Goal: Task Accomplishment & Management: Manage account settings

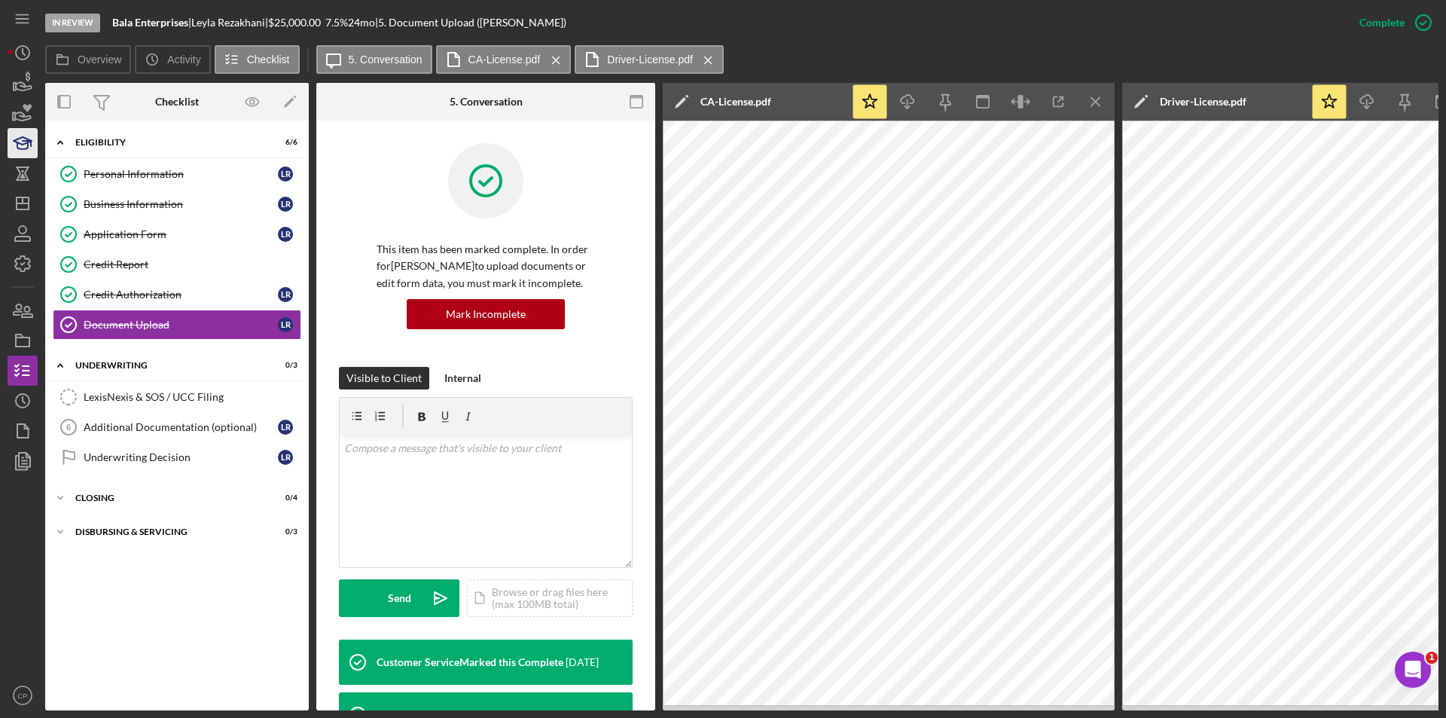
scroll to position [468, 0]
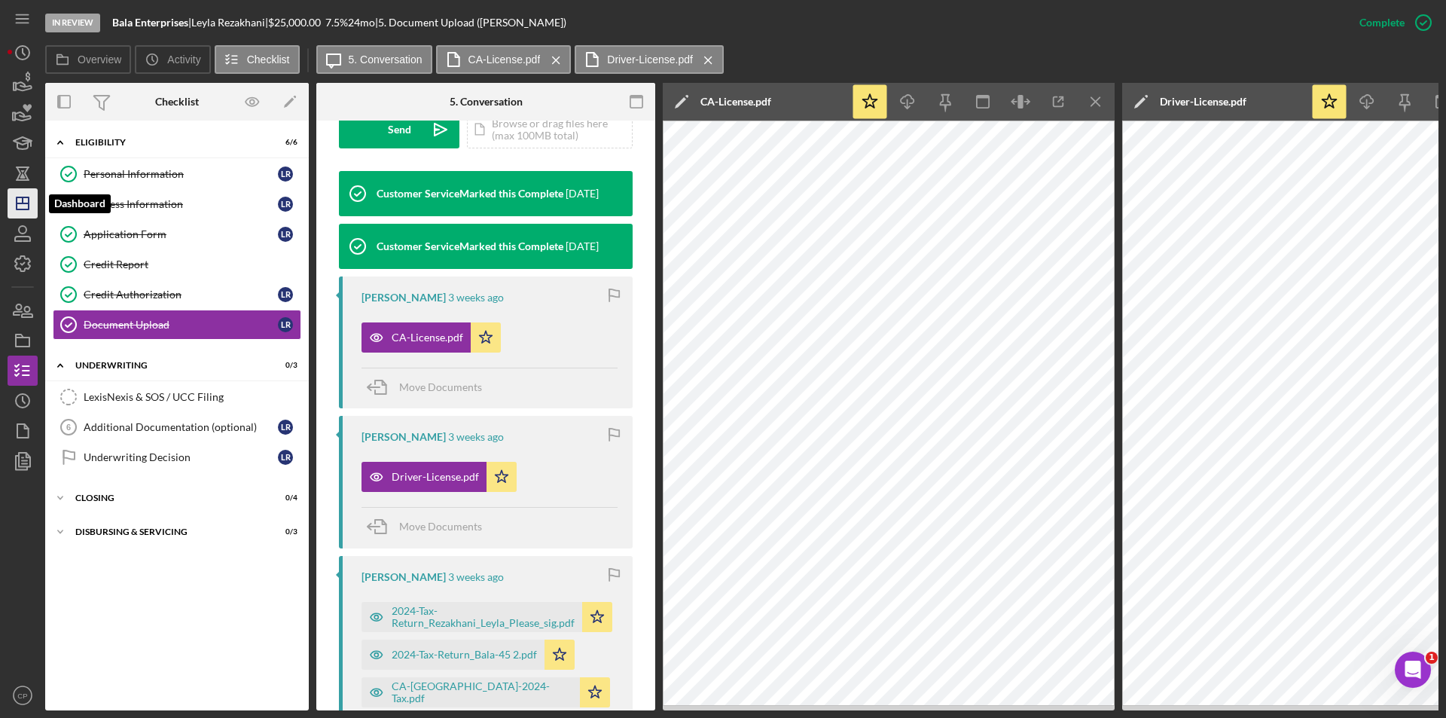
click at [20, 200] on icon "Icon/Dashboard" at bounding box center [23, 203] width 38 height 38
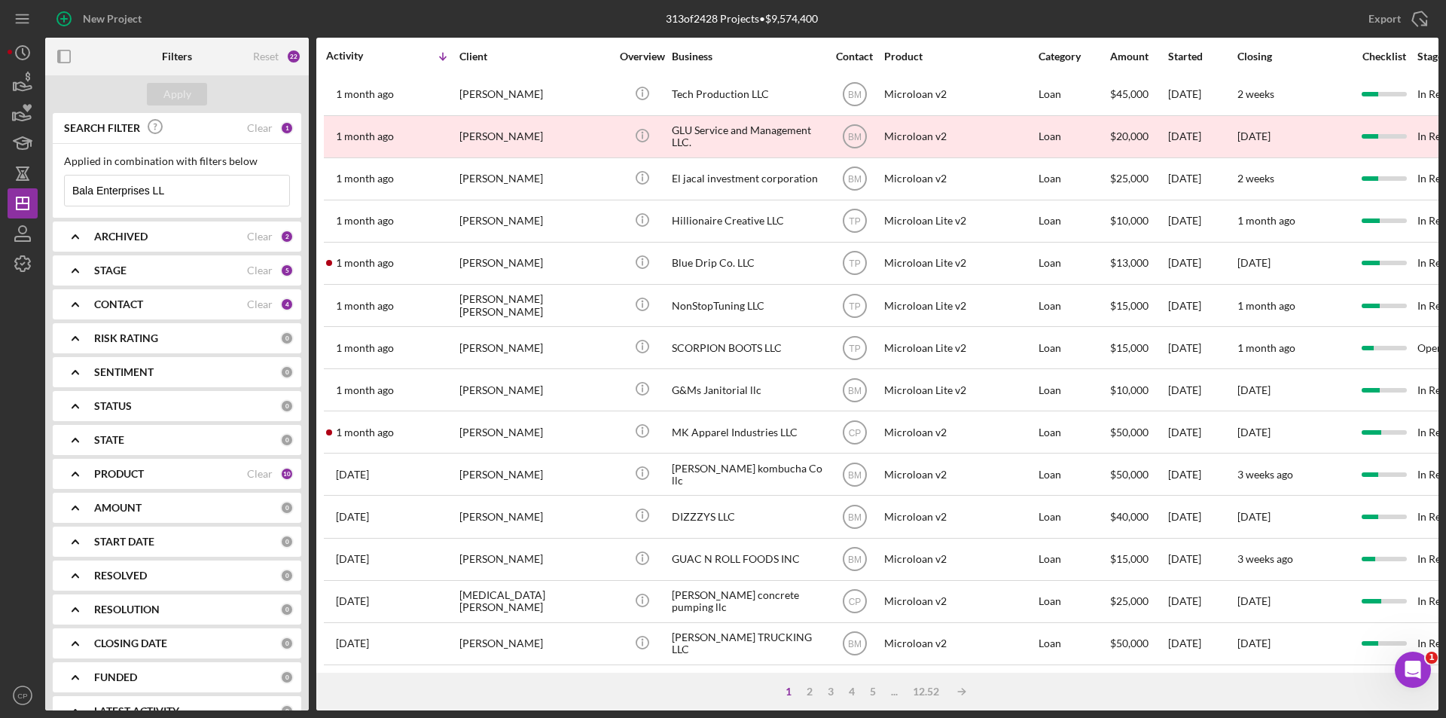
scroll to position [478, 0]
drag, startPoint x: 190, startPoint y: 194, endPoint x: -46, endPoint y: 197, distance: 235.7
click at [0, 197] on html "New Project 313 of 2428 Projects • $9,574,400 Bala Enterprises LL Export Icon/E…" at bounding box center [723, 359] width 1446 height 718
paste input "Meet Me In The Cloud INC"
type input "Meet Me In The Cloud INC"
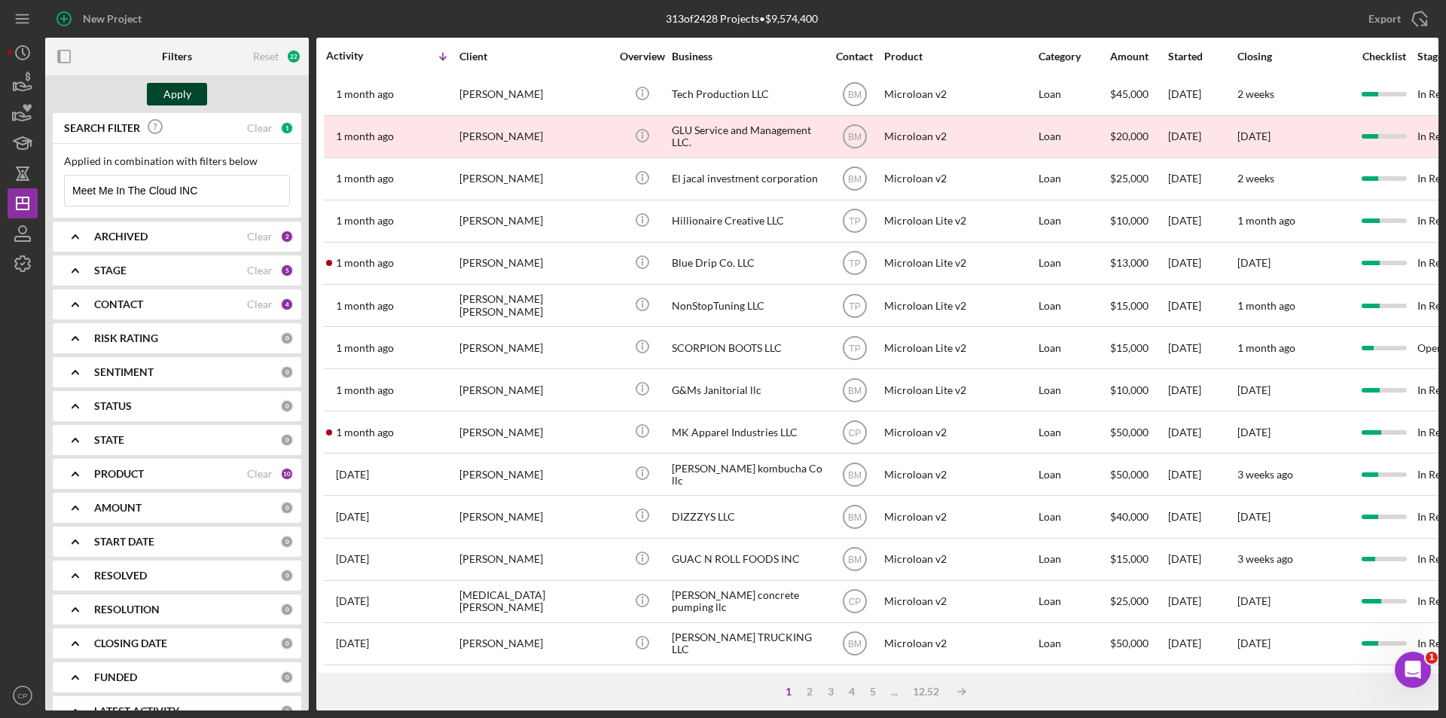
click at [178, 91] on div "Apply" at bounding box center [177, 94] width 28 height 23
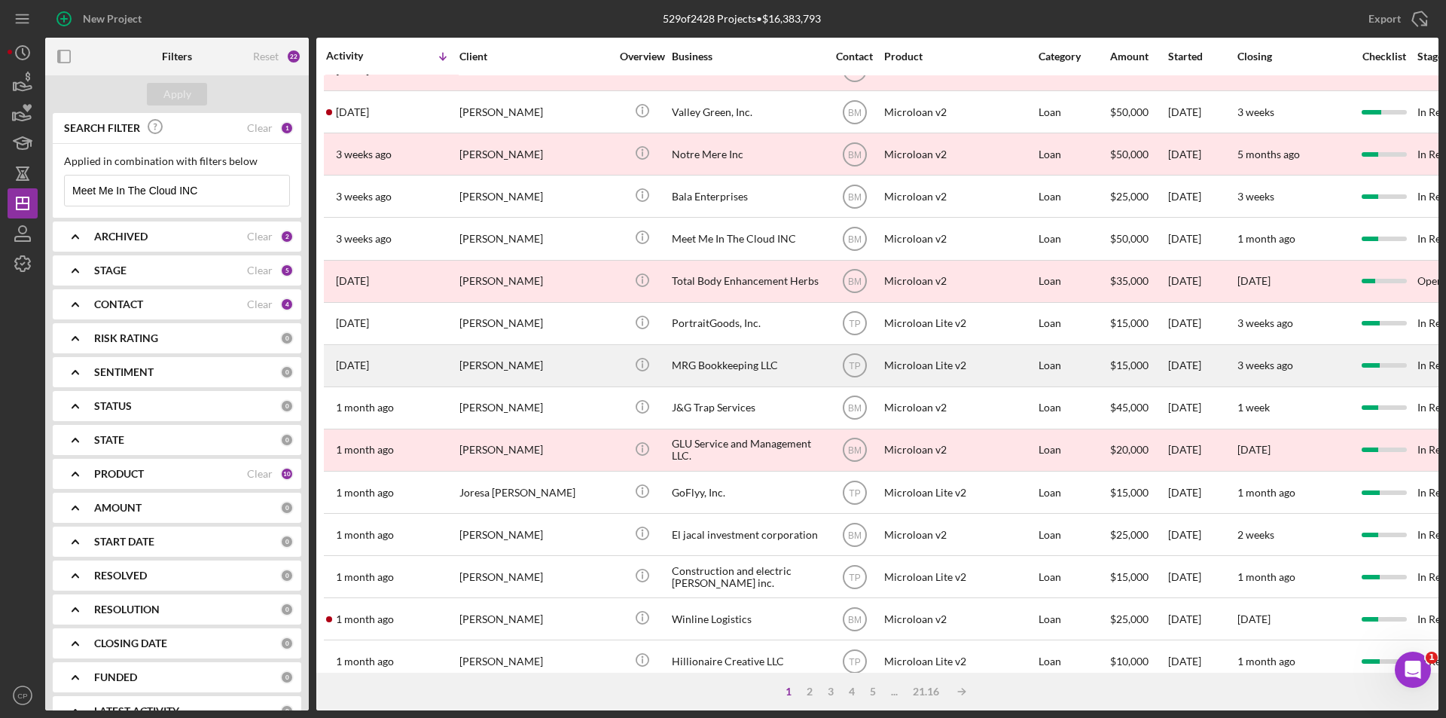
scroll to position [252, 0]
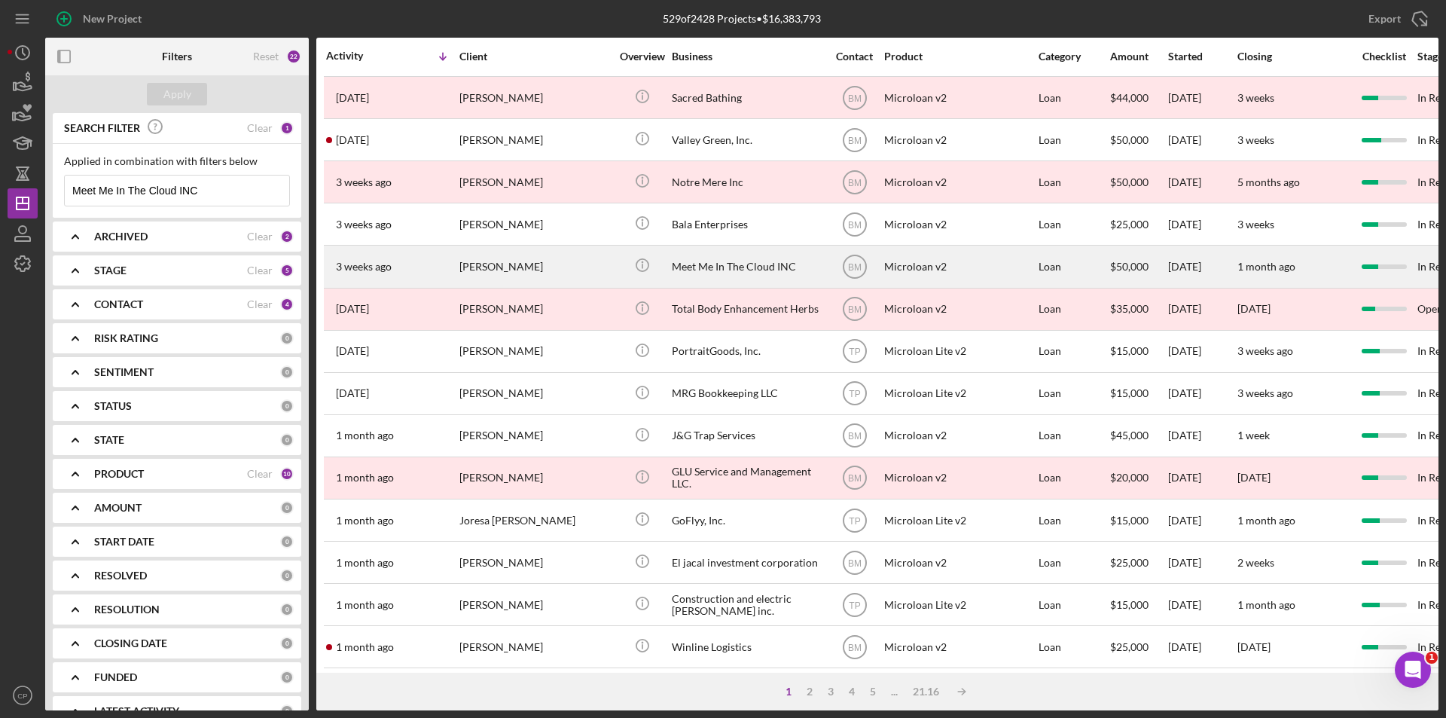
click at [722, 264] on div "Meet Me In The Cloud INC" at bounding box center [747, 266] width 151 height 40
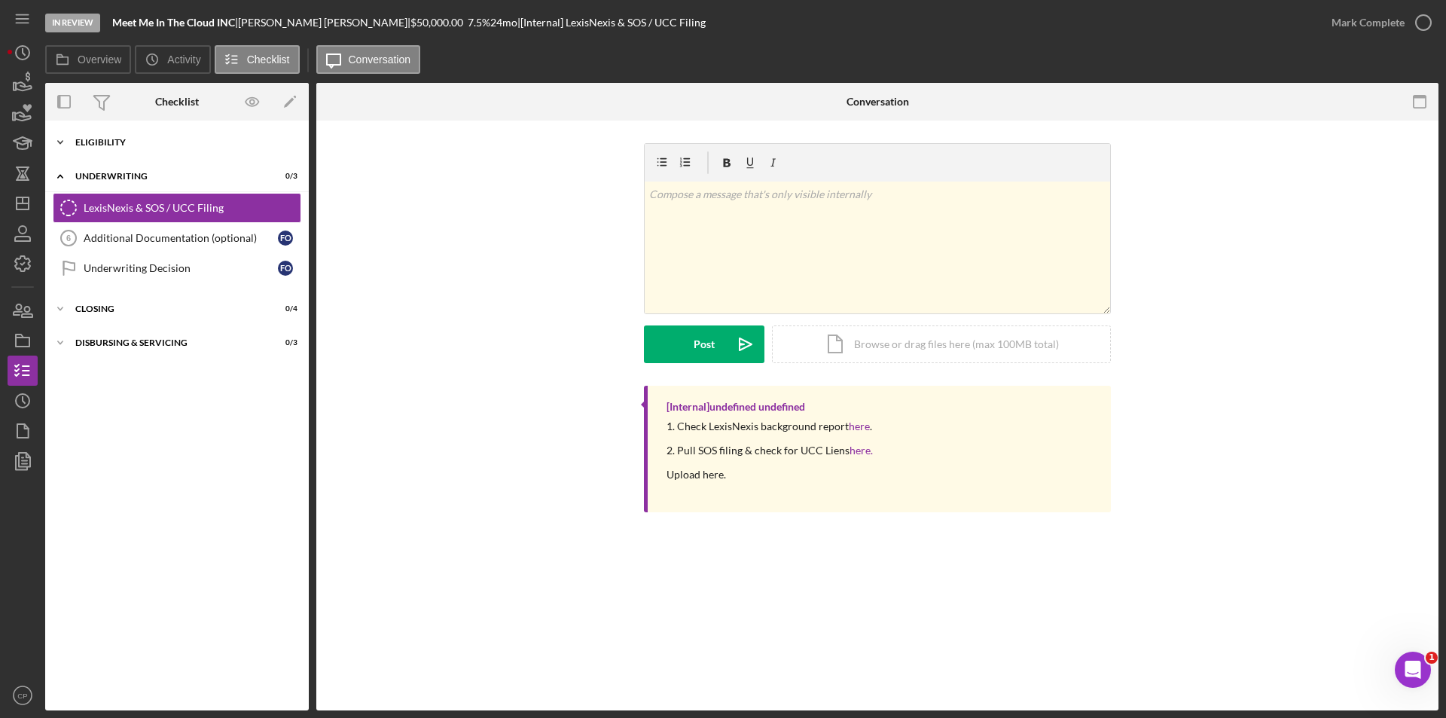
click at [103, 150] on div "Icon/Expander Eligibility 6 / 6" at bounding box center [177, 142] width 264 height 30
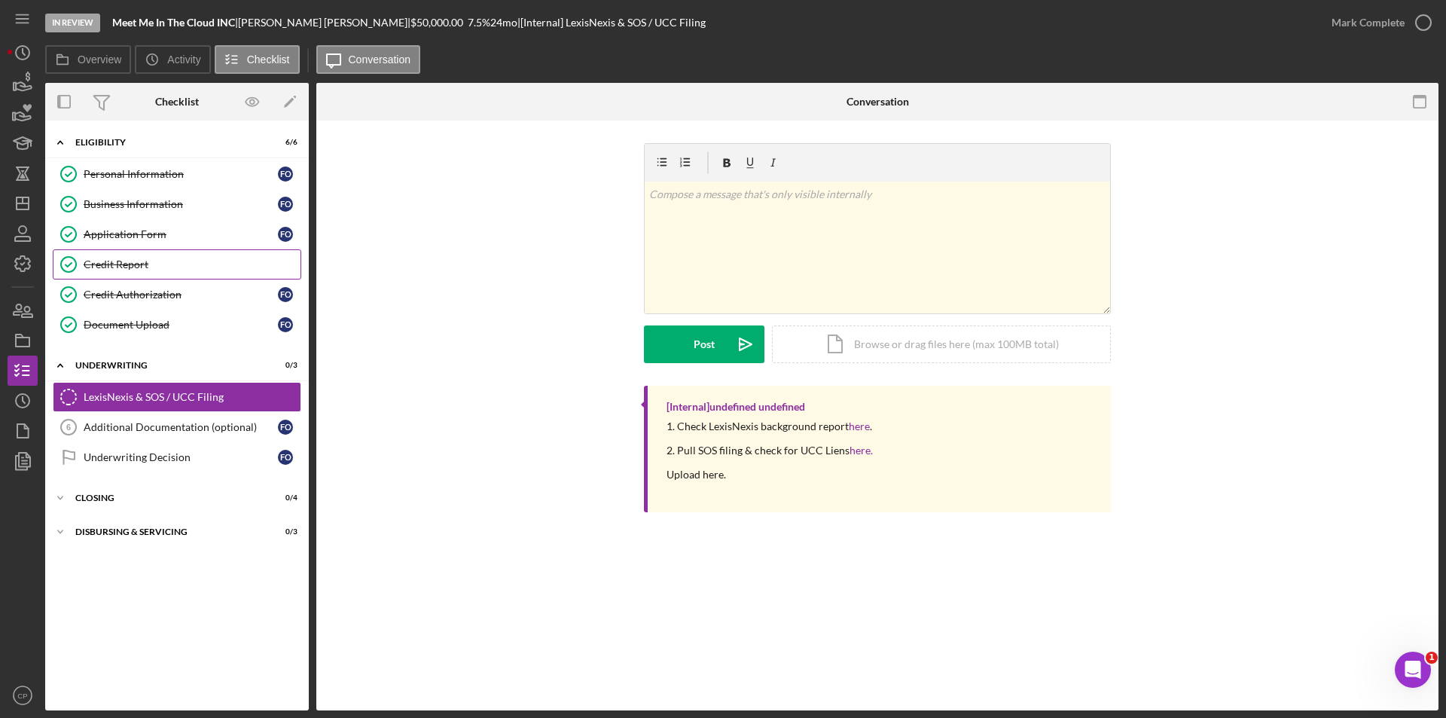
click at [96, 264] on div "Credit Report" at bounding box center [192, 264] width 217 height 12
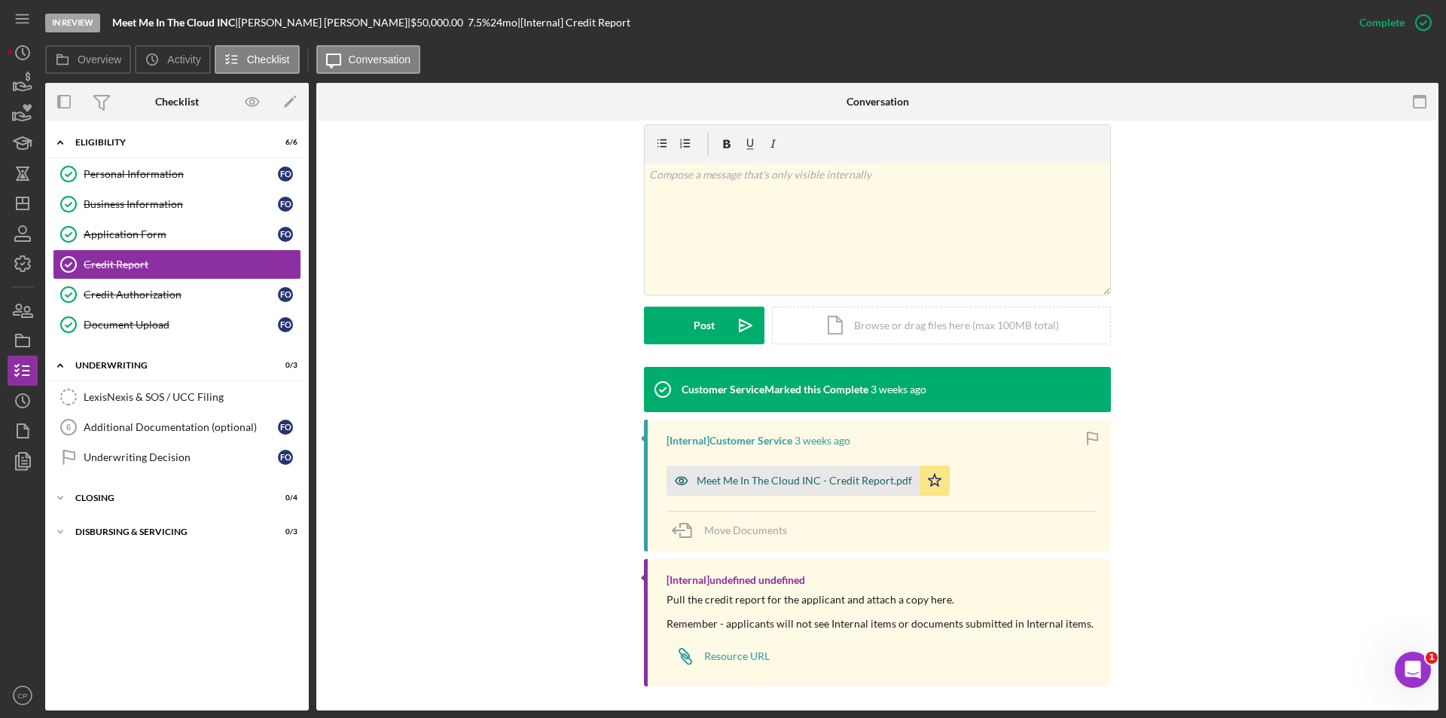
scroll to position [232, 0]
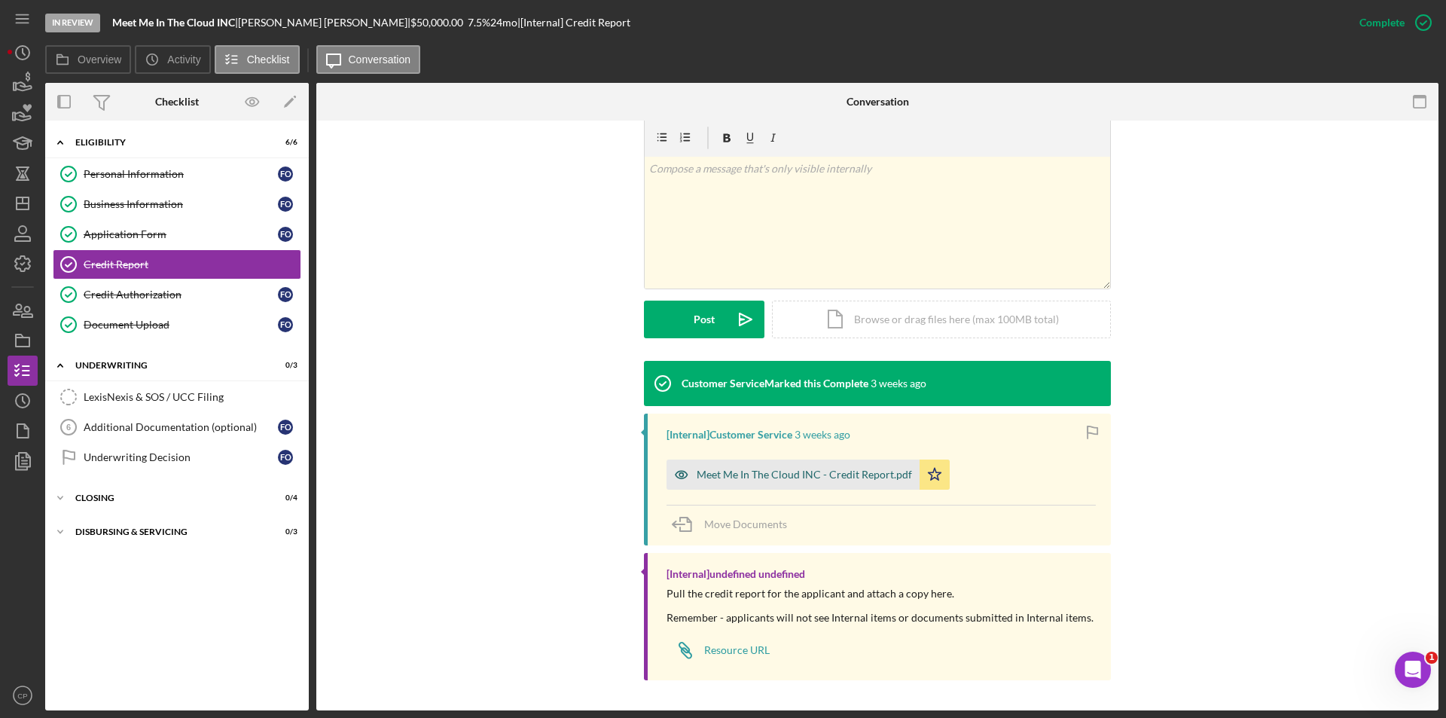
click at [770, 485] on div "Meet Me In The Cloud INC - Credit Report.pdf" at bounding box center [792, 474] width 253 height 30
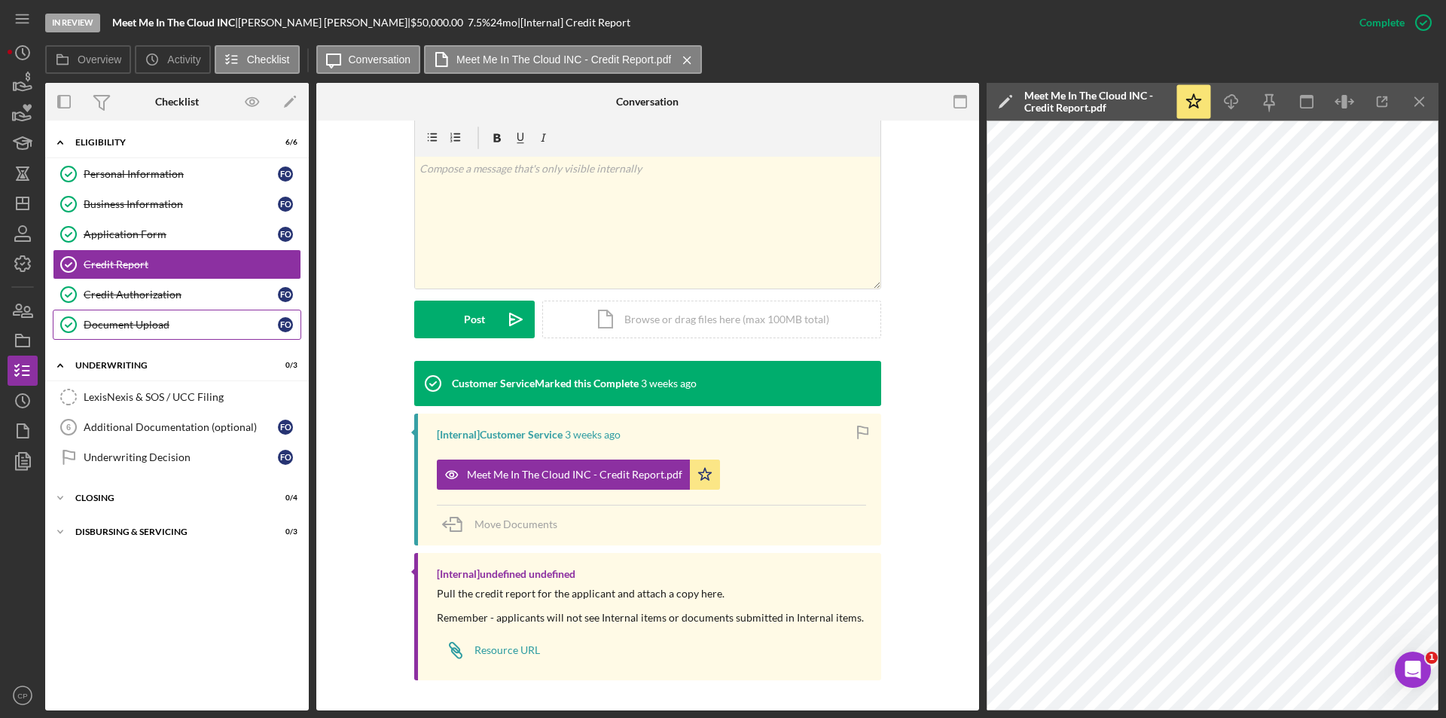
click at [80, 325] on icon "Document Upload" at bounding box center [69, 325] width 38 height 38
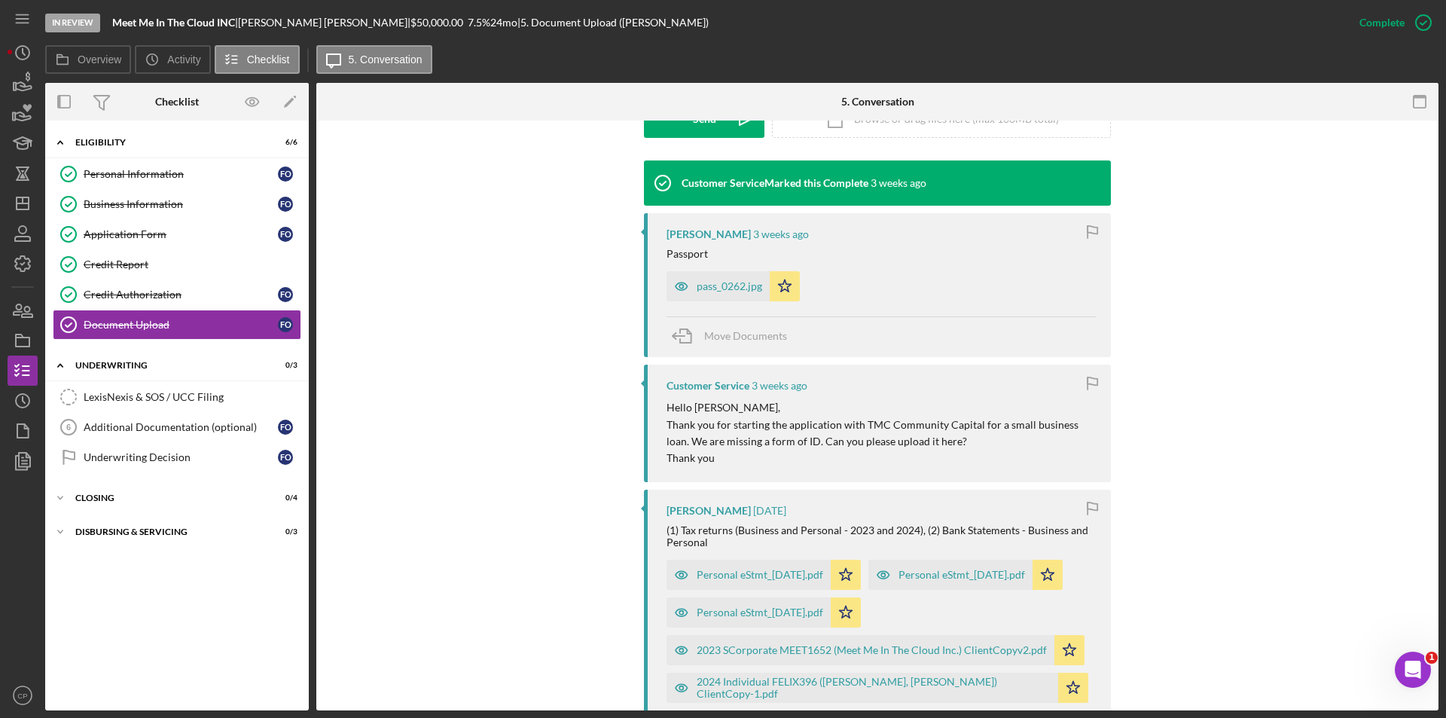
scroll to position [452, 0]
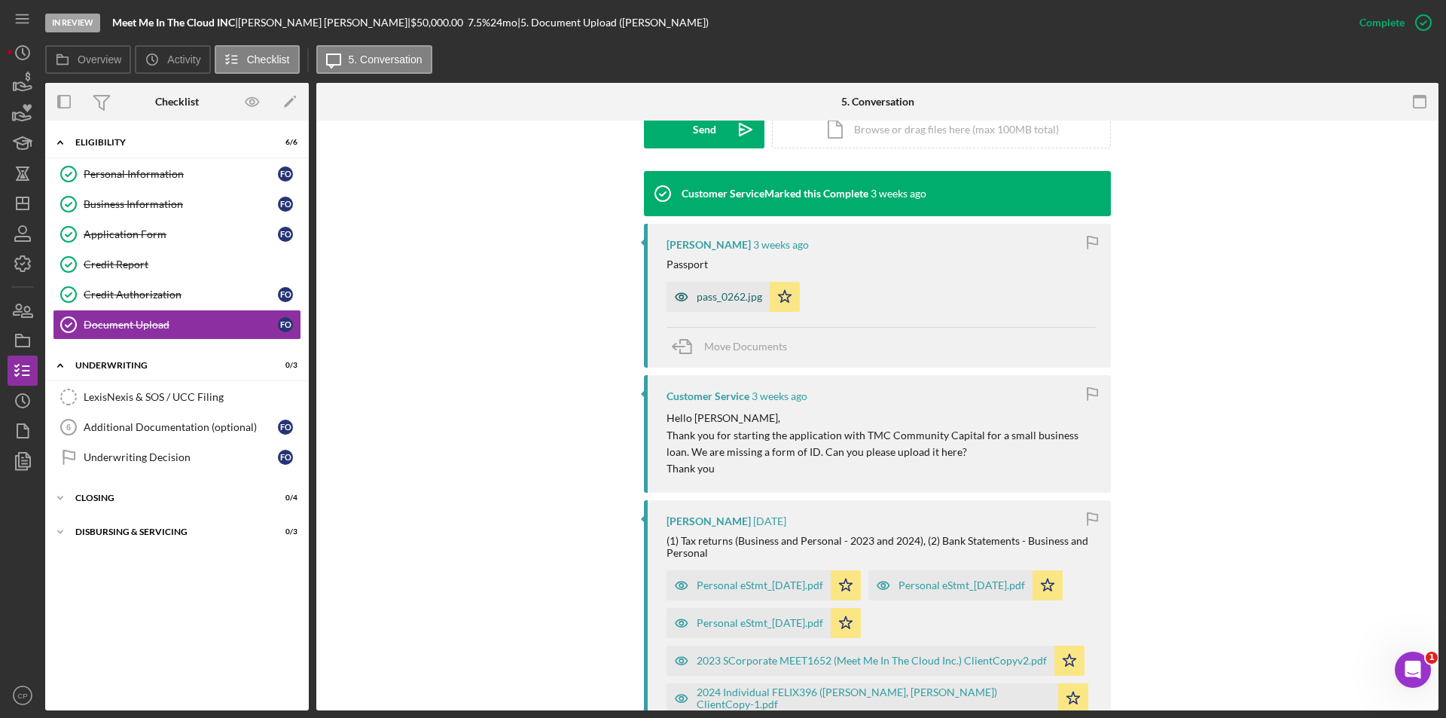
click at [741, 305] on div "pass_0262.jpg" at bounding box center [717, 297] width 103 height 30
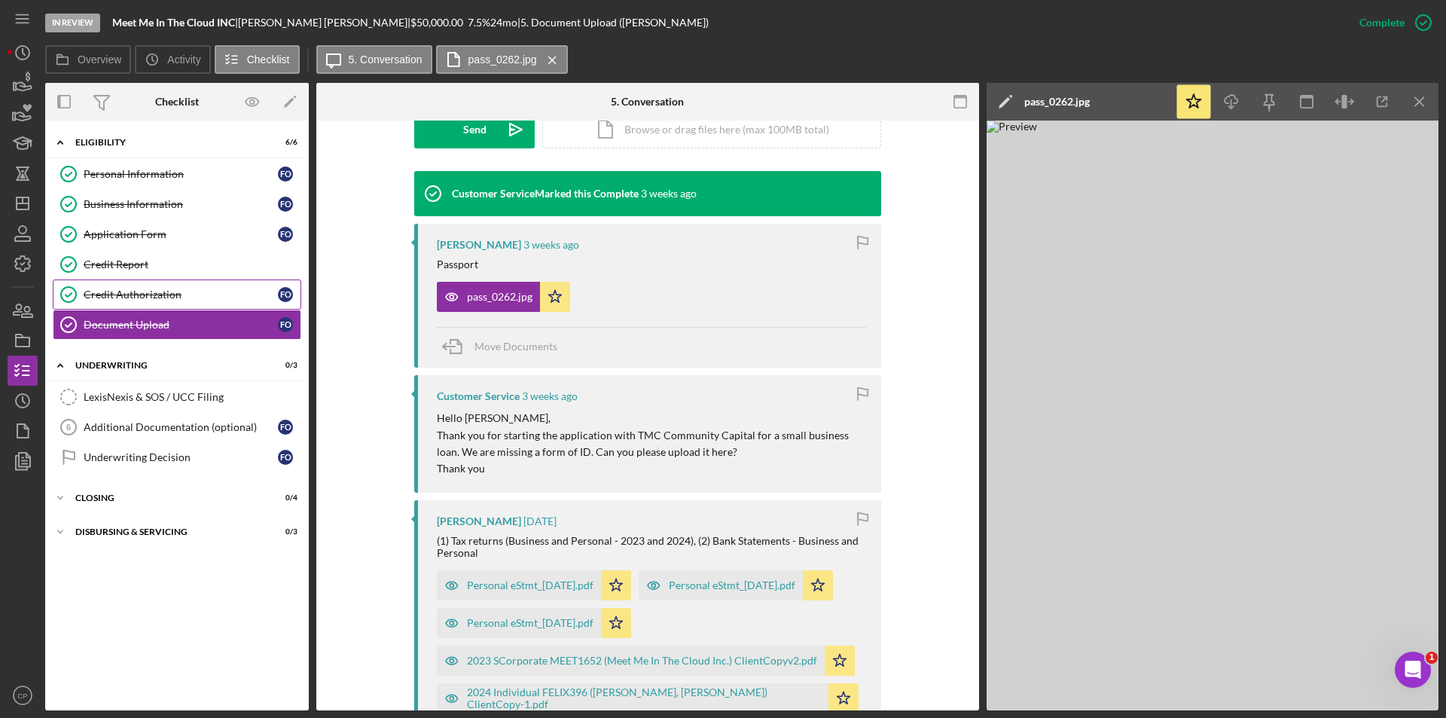
click at [142, 291] on div "Credit Authorization" at bounding box center [181, 294] width 194 height 12
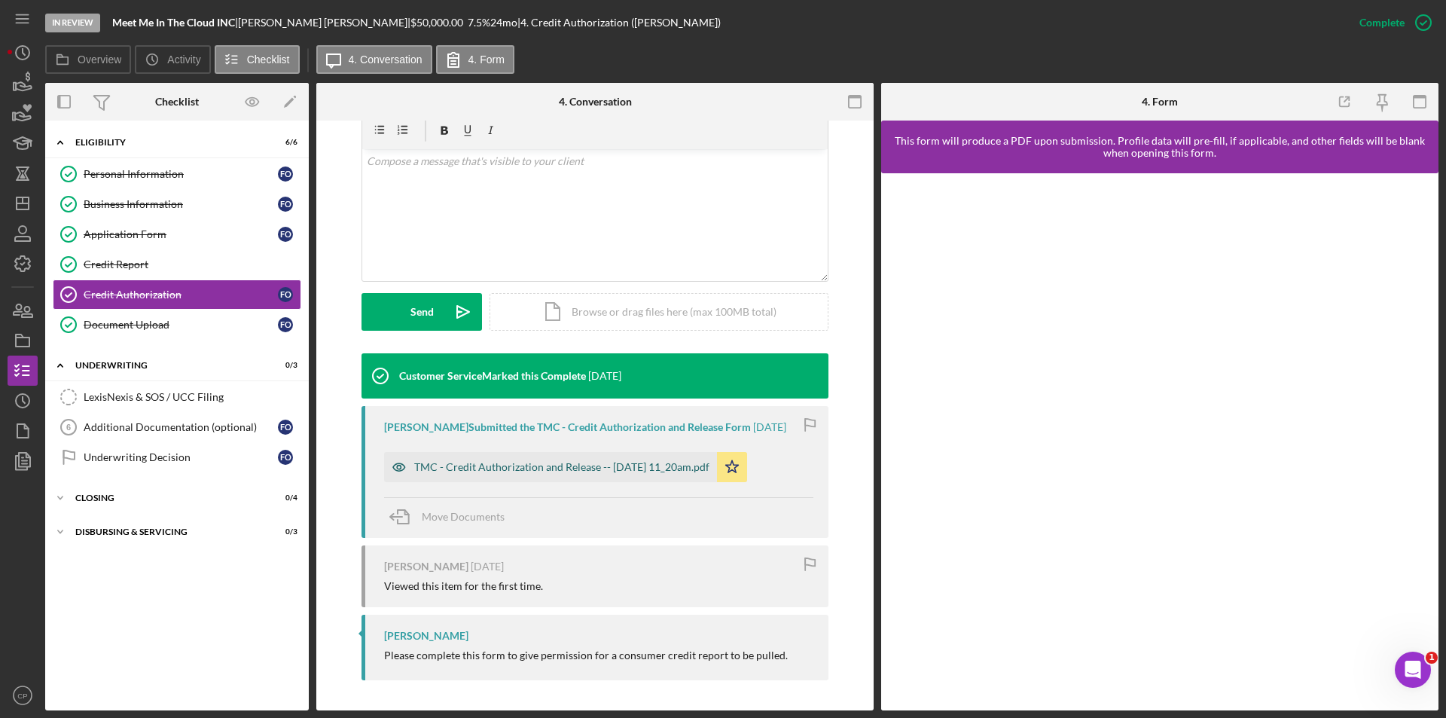
click at [526, 452] on div "TMC - Credit Authorization and Release -- [DATE] 11_20am.pdf" at bounding box center [550, 467] width 333 height 30
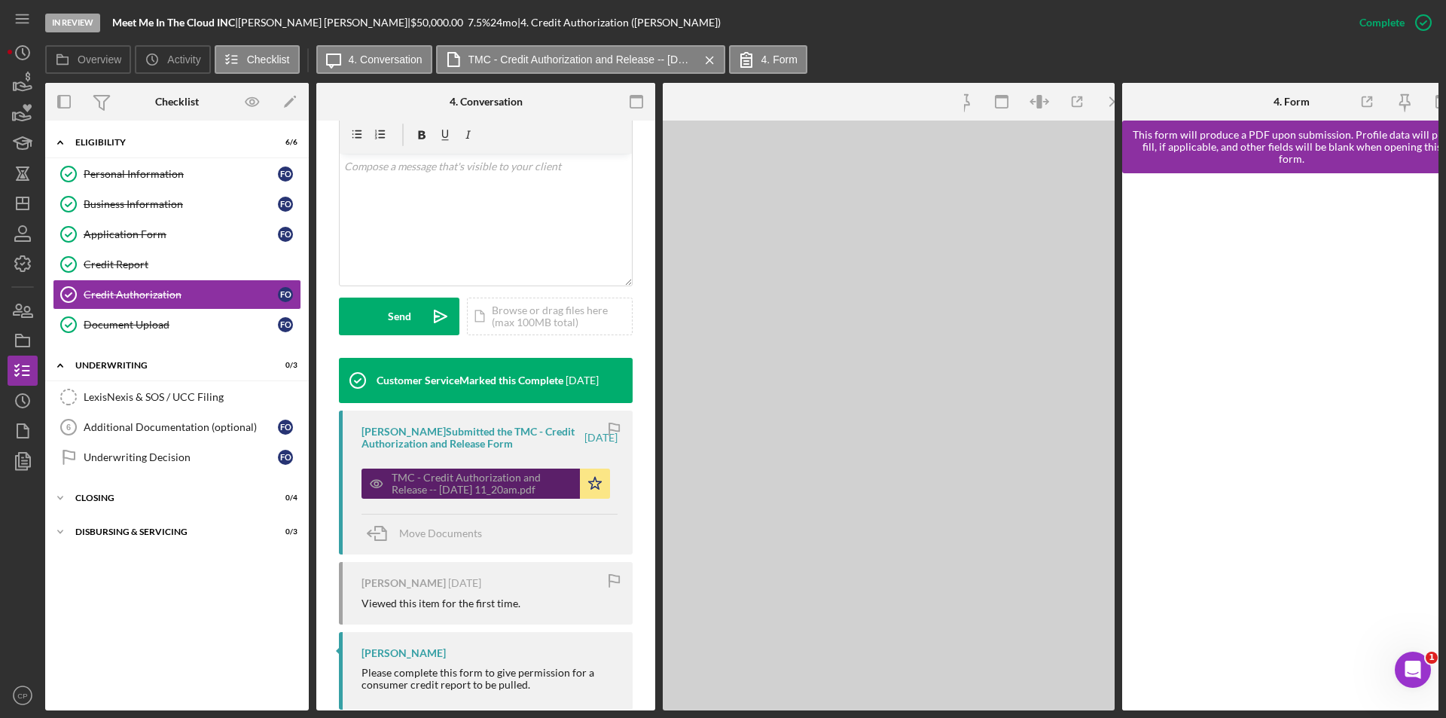
scroll to position [299, 0]
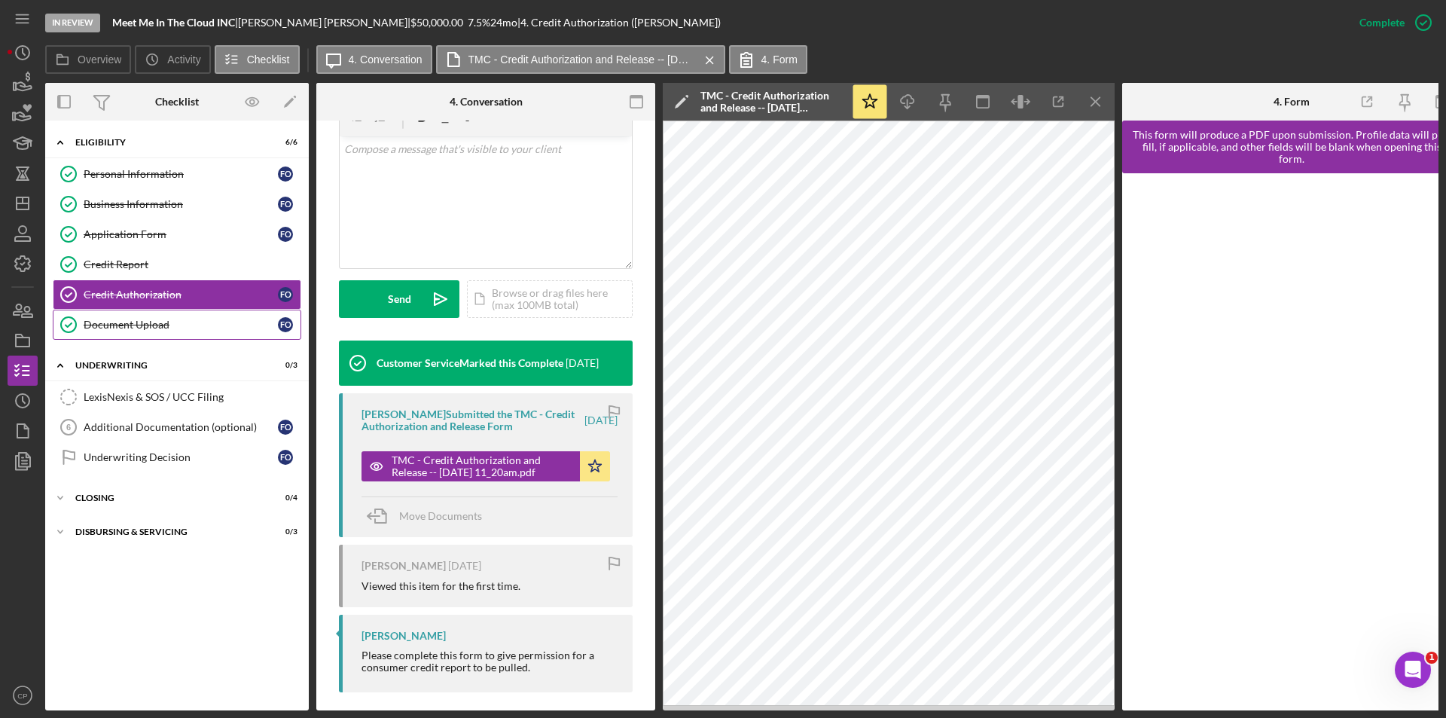
click at [165, 329] on div "Document Upload" at bounding box center [181, 324] width 194 height 12
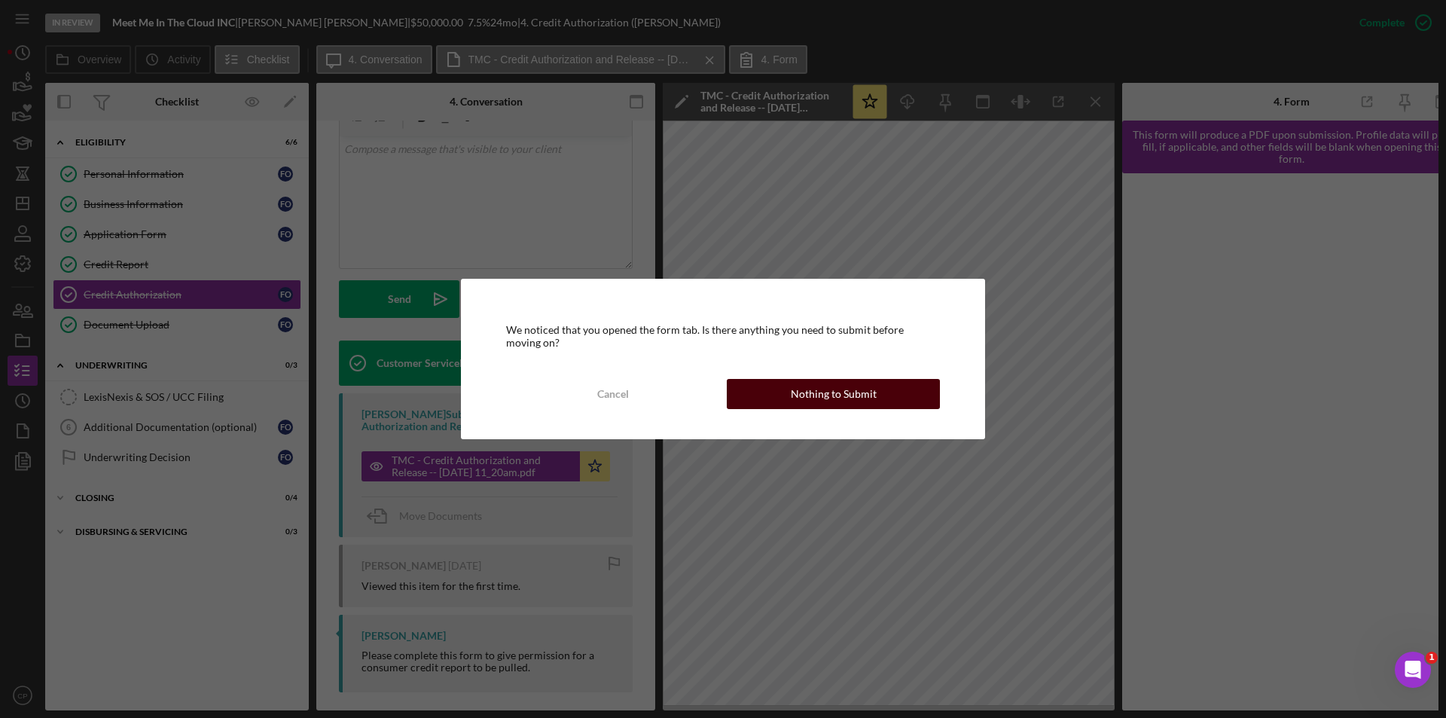
click at [885, 387] on button "Nothing to Submit" at bounding box center [833, 394] width 213 height 30
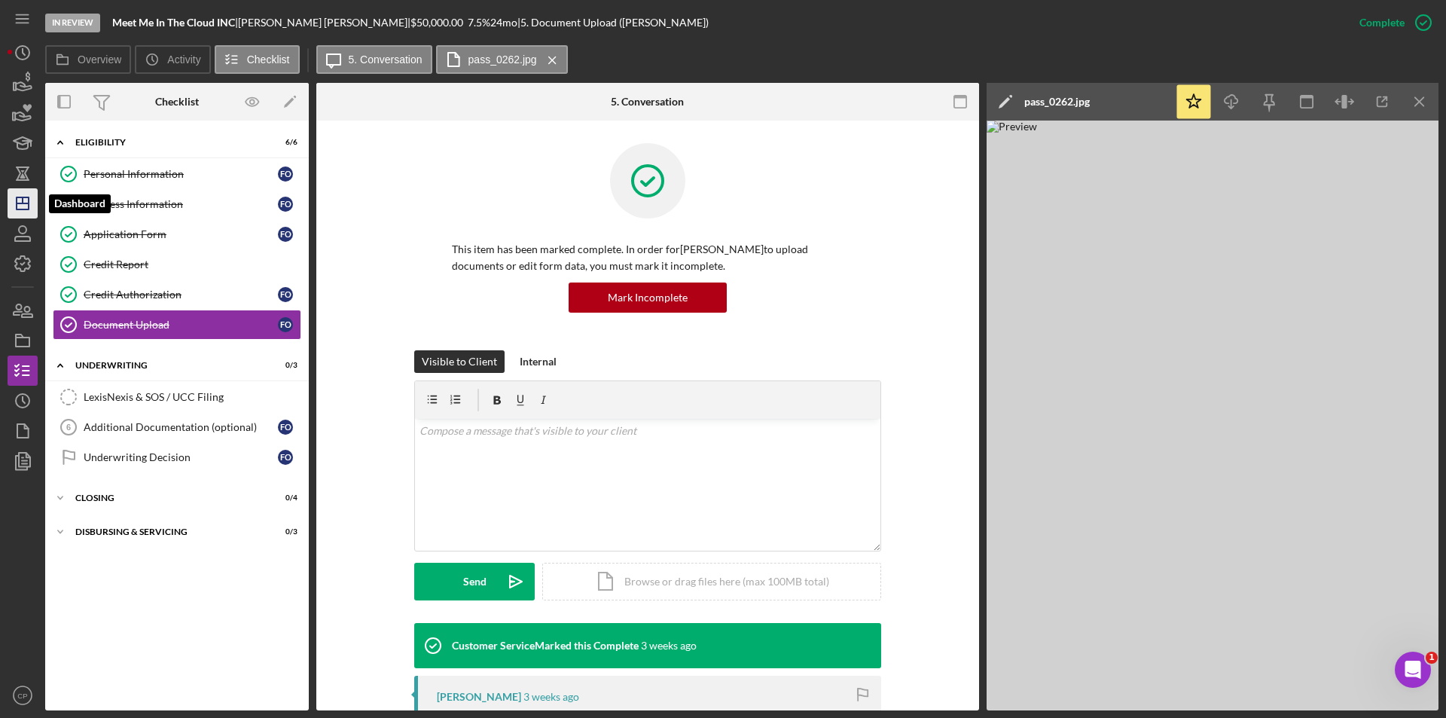
click at [24, 205] on icon "Icon/Dashboard" at bounding box center [23, 203] width 38 height 38
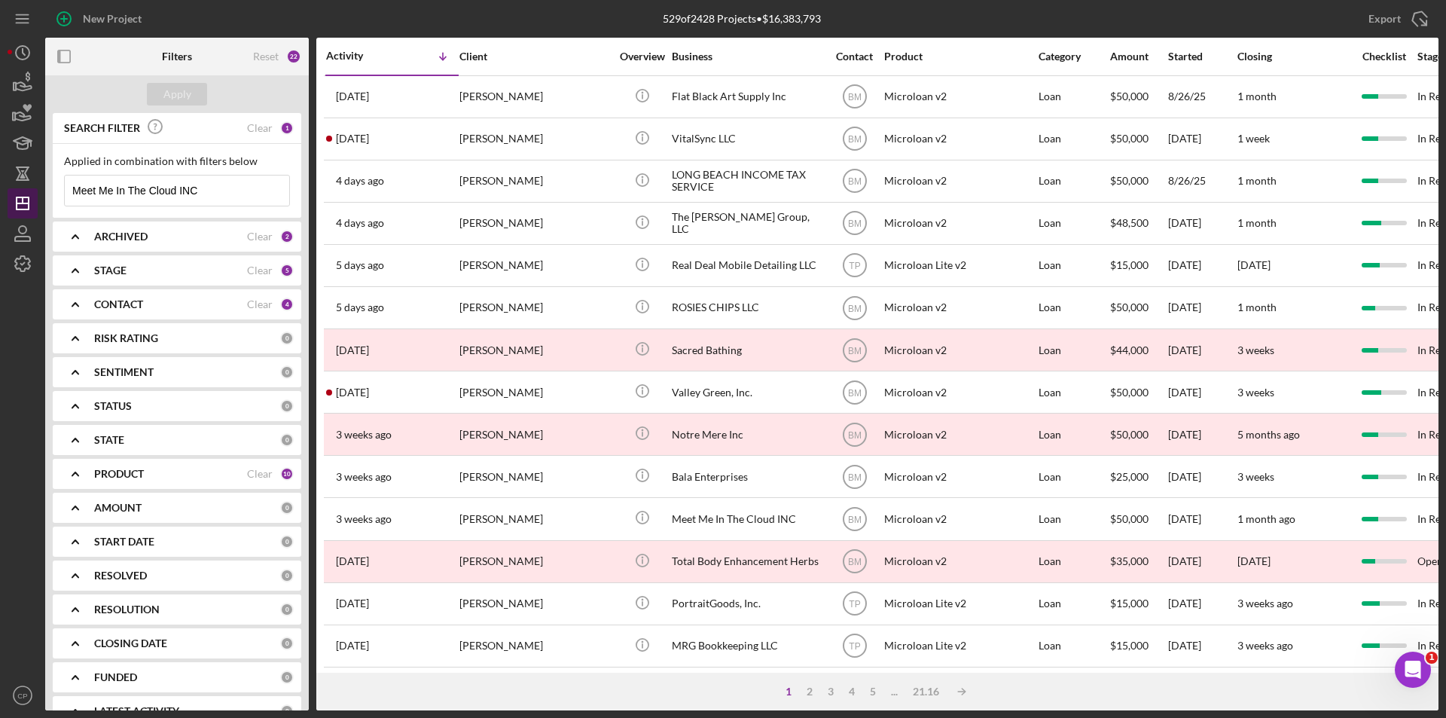
drag, startPoint x: 222, startPoint y: 187, endPoint x: 20, endPoint y: 194, distance: 202.7
click at [20, 194] on div "New Project 529 of 2428 Projects • $16,383,793 Meet Me In The Cloud INC Export …" at bounding box center [723, 355] width 1430 height 710
paste input "[PERSON_NAME] Family Childcare"
click at [176, 105] on div "Apply" at bounding box center [177, 94] width 28 height 23
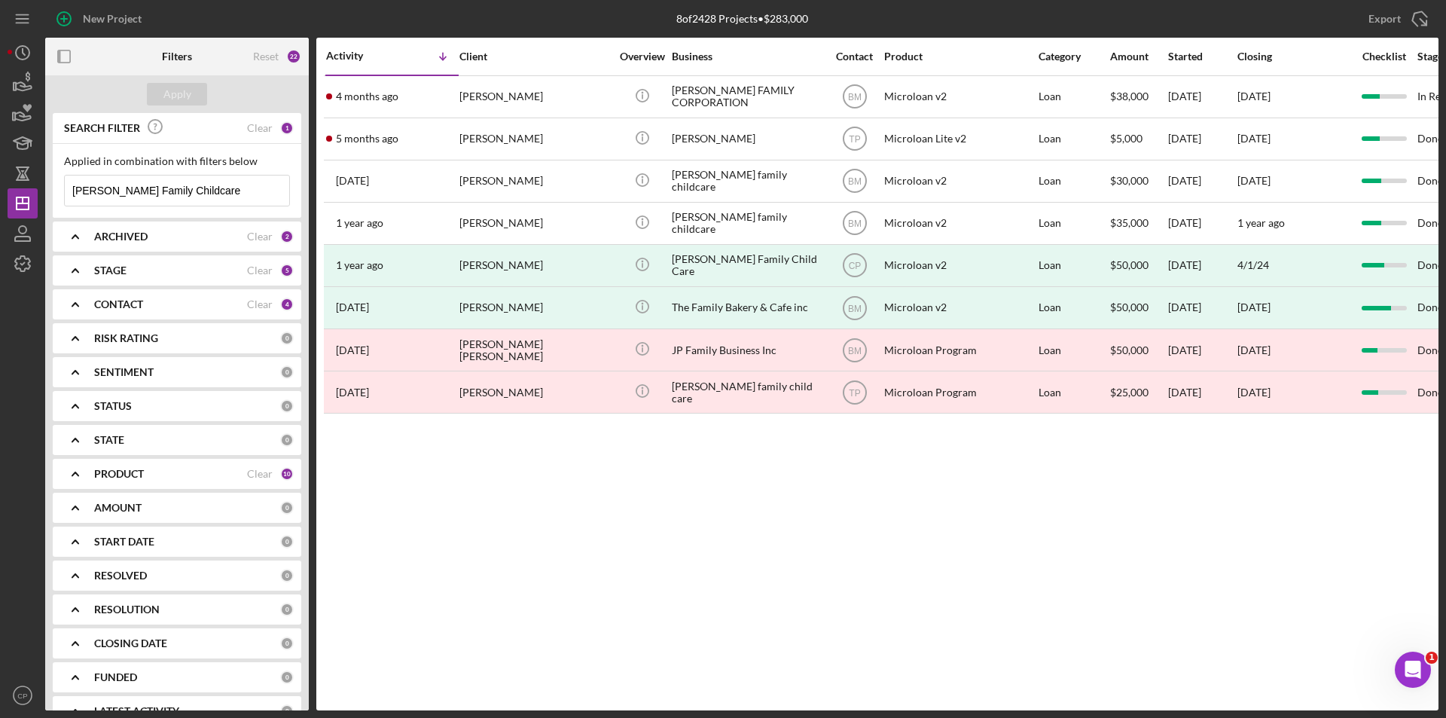
drag, startPoint x: 115, startPoint y: 188, endPoint x: 51, endPoint y: 189, distance: 64.0
click at [51, 189] on div "SEARCH FILTER Clear 1 Applied in combination with filters below [PERSON_NAME] F…" at bounding box center [177, 411] width 264 height 597
drag, startPoint x: 136, startPoint y: 189, endPoint x: 102, endPoint y: 192, distance: 34.0
click at [102, 192] on input "[PERSON_NAME] Family Childcare" at bounding box center [177, 190] width 224 height 30
click at [181, 94] on div "Apply" at bounding box center [177, 94] width 28 height 23
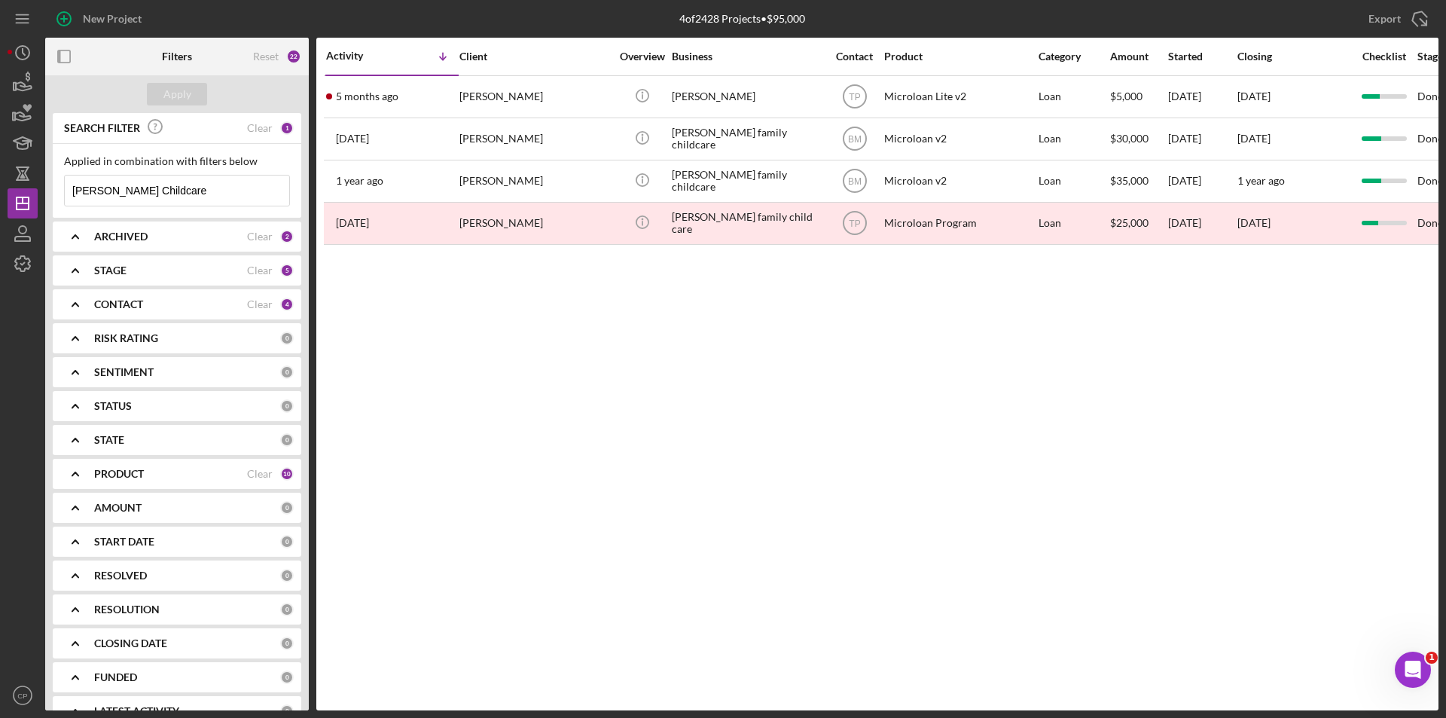
click at [198, 188] on input "[PERSON_NAME] Childcare" at bounding box center [177, 190] width 224 height 30
drag, startPoint x: 158, startPoint y: 191, endPoint x: -145, endPoint y: 187, distance: 303.4
click at [0, 187] on html "New Project 4 of 2428 Projects • $95,000 Meet Me In The Cloud INC Export Icon/E…" at bounding box center [723, 359] width 1446 height 718
paste input "Family"
type input "[PERSON_NAME] Family Childcare"
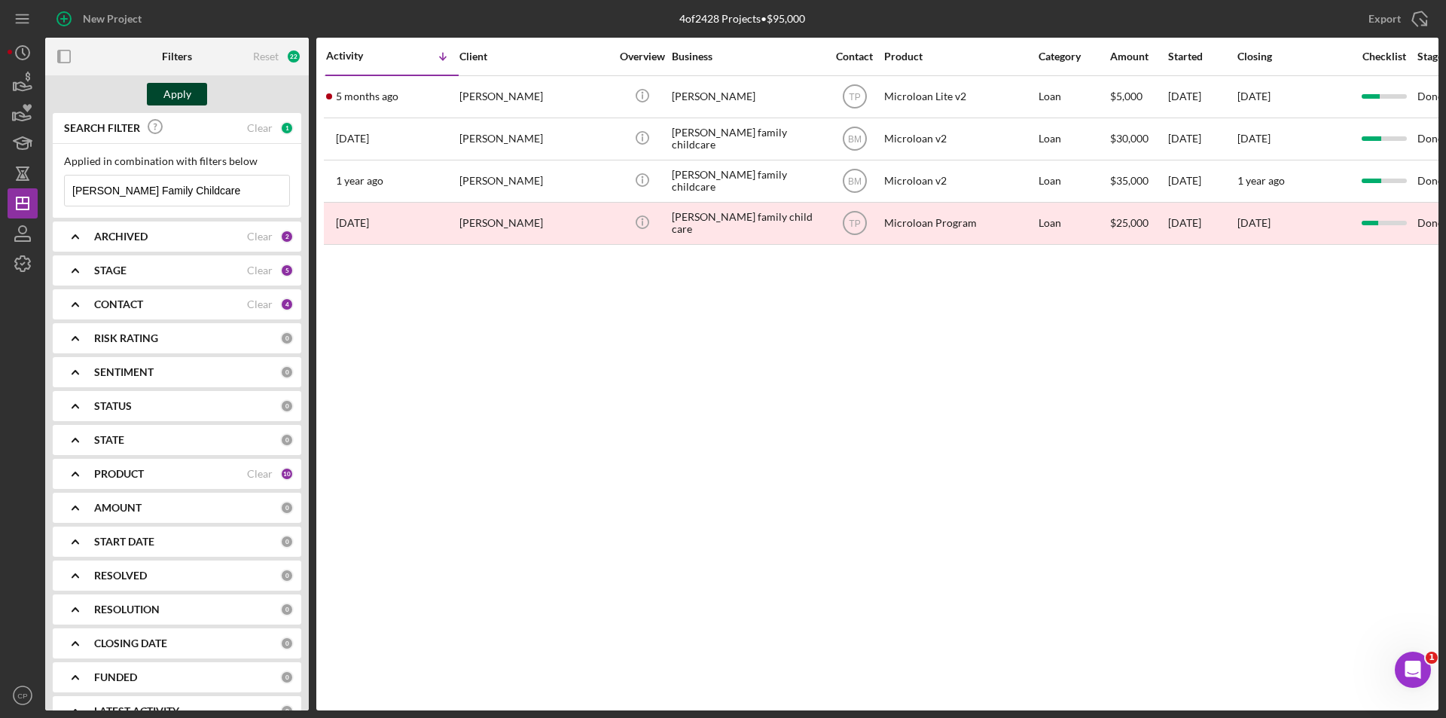
click at [185, 92] on div "Apply" at bounding box center [177, 94] width 28 height 23
